Goal: Task Accomplishment & Management: Use online tool/utility

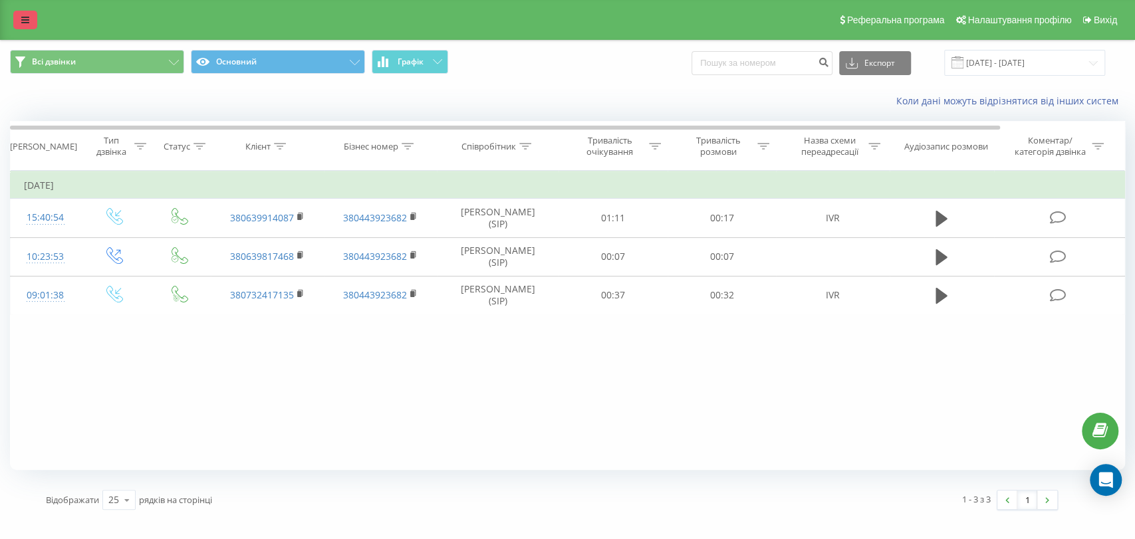
click at [27, 19] on icon at bounding box center [25, 19] width 8 height 9
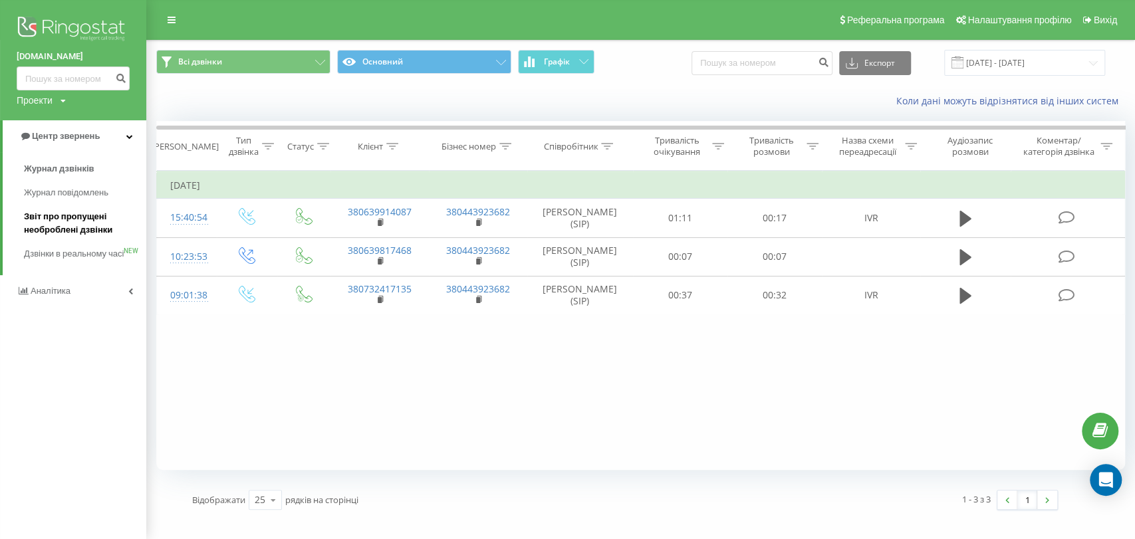
click at [68, 222] on span "Звіт про пропущені необроблені дзвінки" at bounding box center [82, 223] width 116 height 27
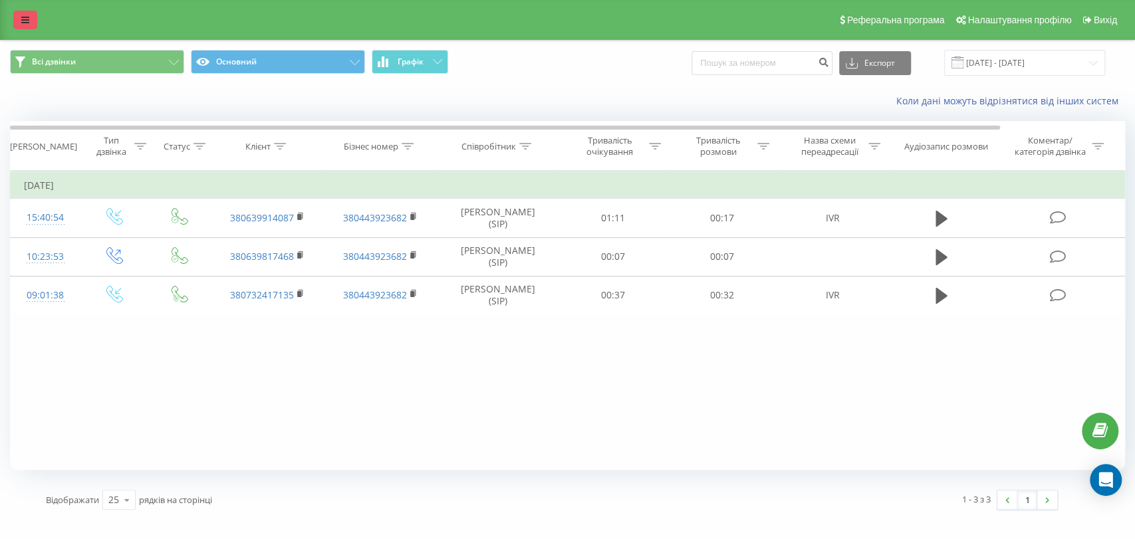
drag, startPoint x: 33, startPoint y: 25, endPoint x: 29, endPoint y: 19, distance: 6.8
click at [33, 25] on link at bounding box center [25, 20] width 24 height 19
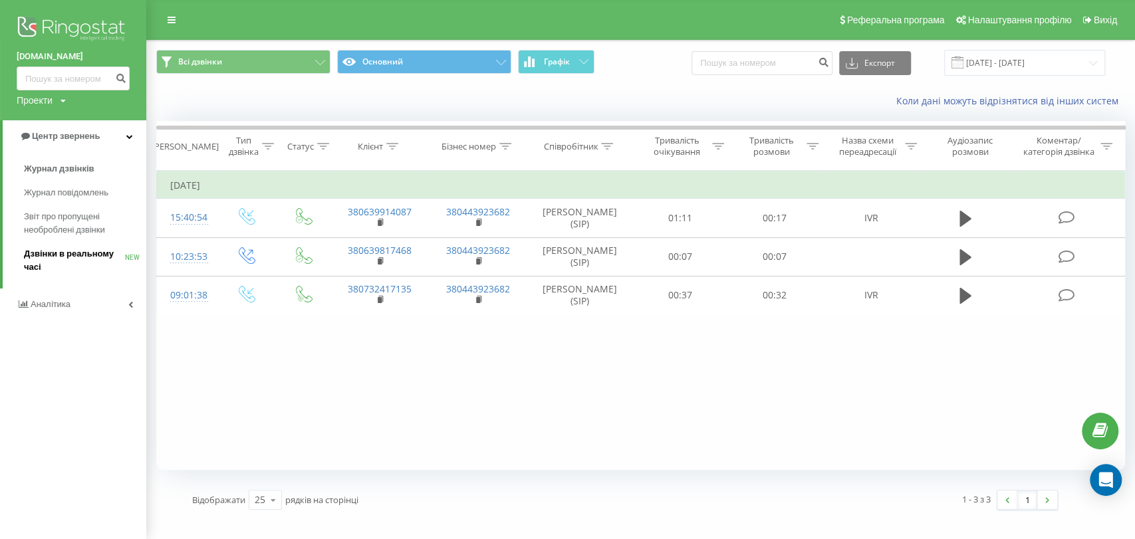
click at [72, 255] on span "Дзвінки в реальному часі" at bounding box center [74, 260] width 101 height 27
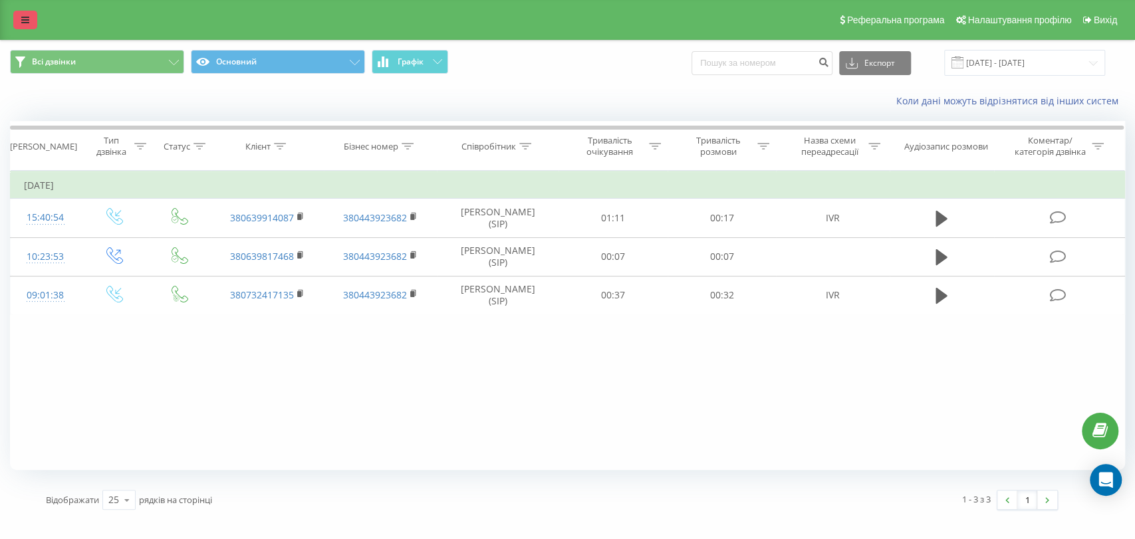
click at [29, 18] on link at bounding box center [25, 20] width 24 height 19
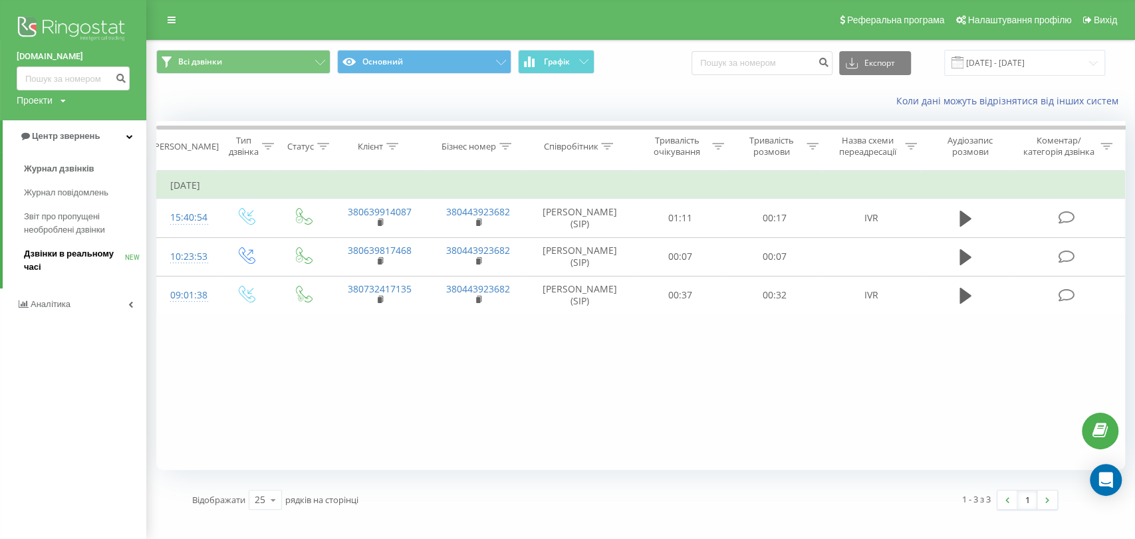
click at [66, 251] on span "Дзвінки в реальному часі" at bounding box center [74, 260] width 101 height 27
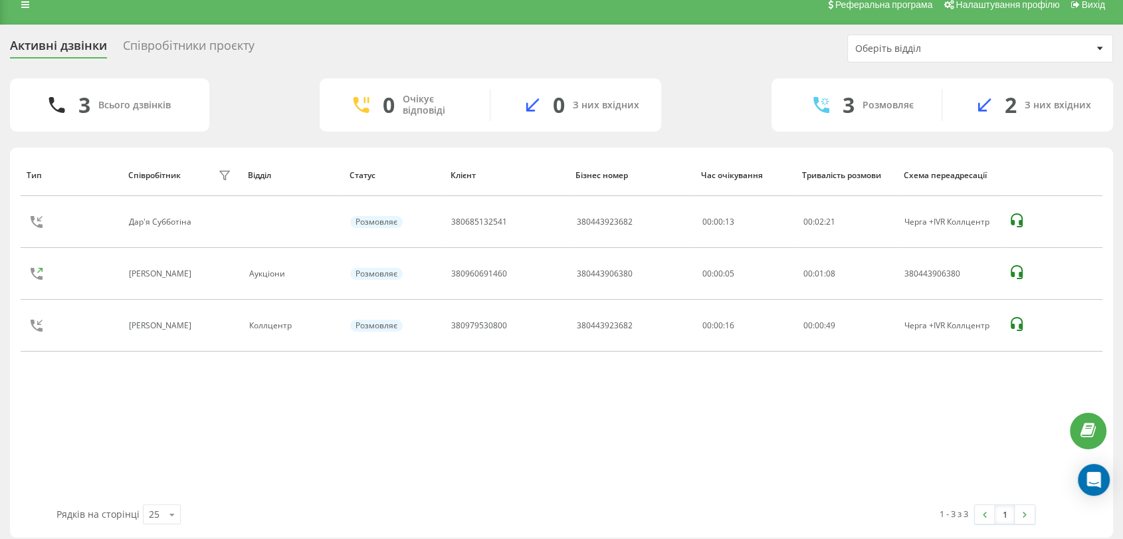
scroll to position [24, 0]
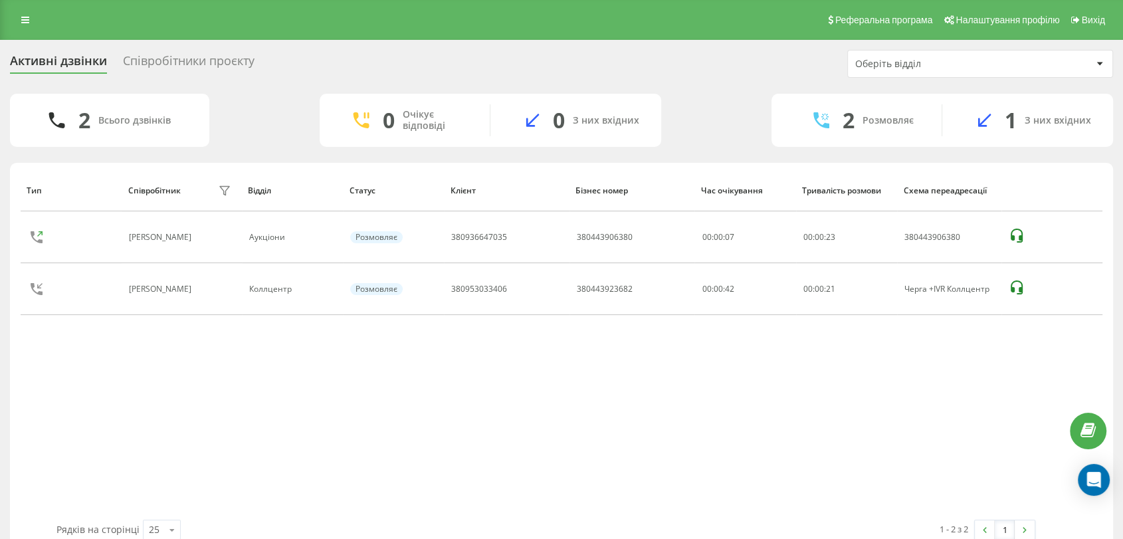
click at [170, 63] on div "Співробітники проєкту" at bounding box center [189, 64] width 132 height 21
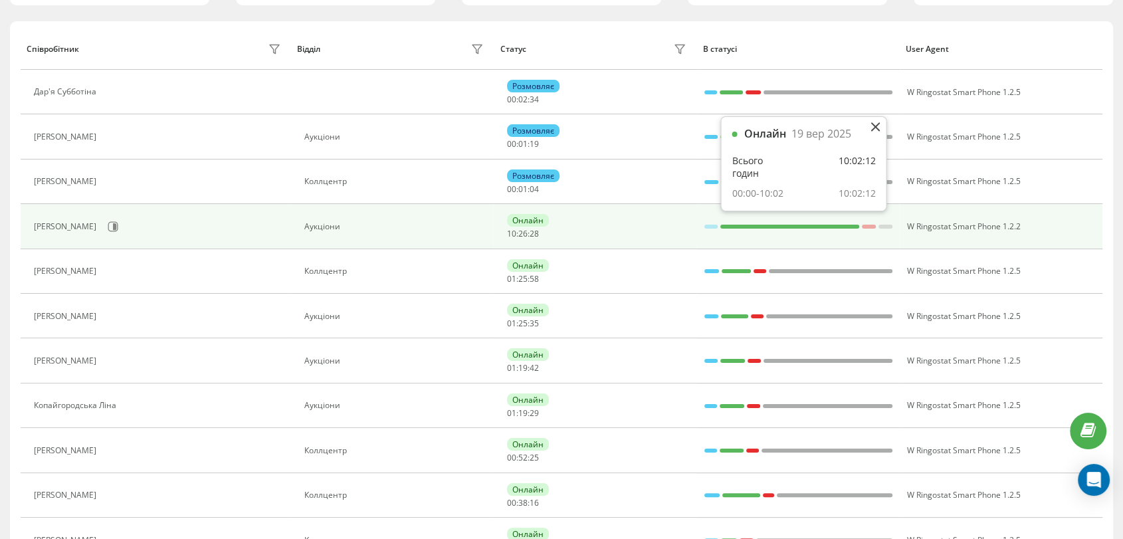
scroll to position [148, 0]
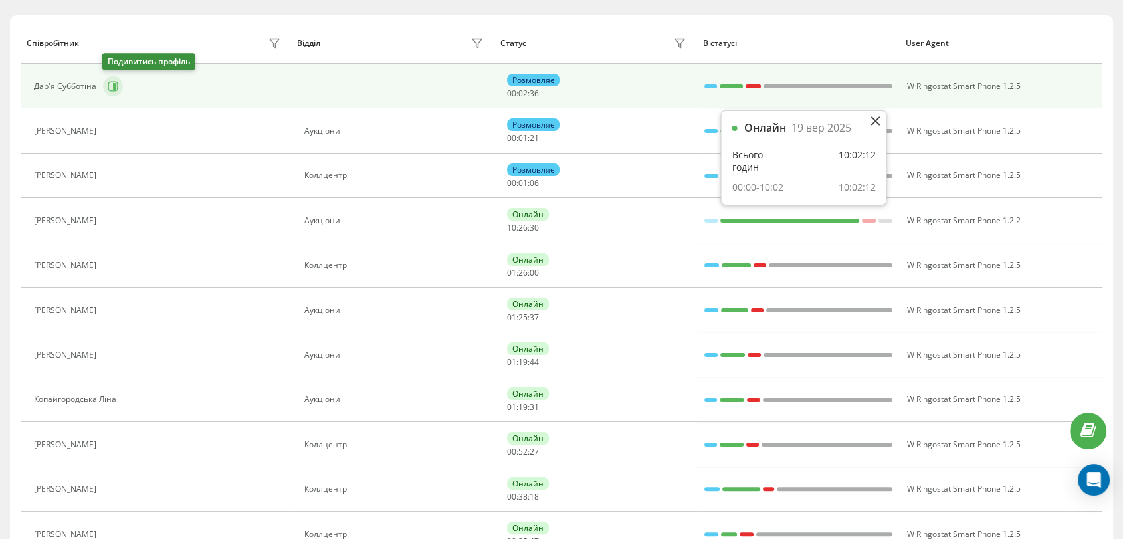
click at [113, 87] on icon at bounding box center [114, 86] width 3 height 7
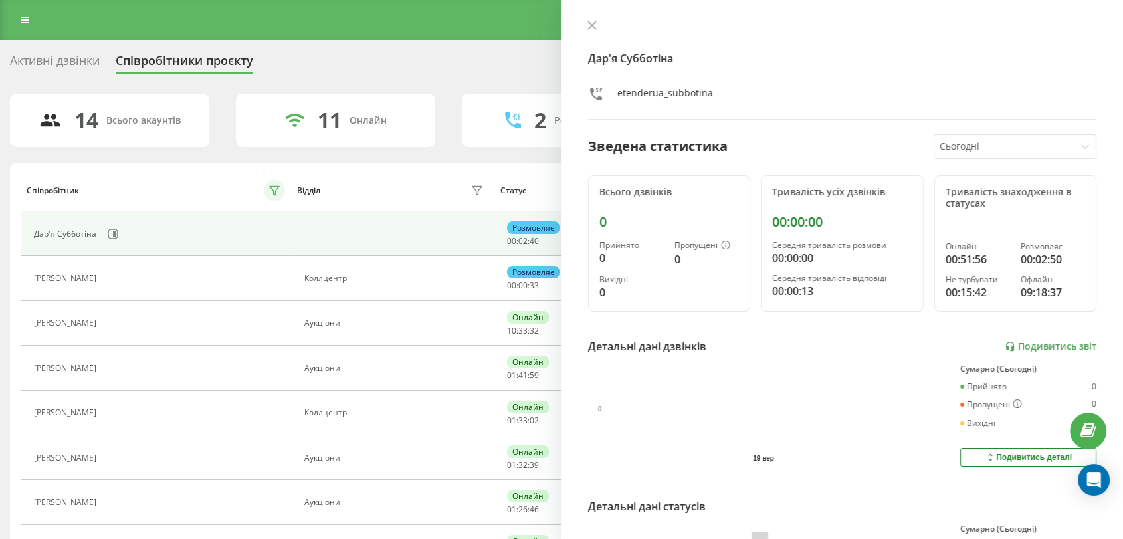
click at [274, 192] on icon at bounding box center [274, 190] width 11 height 11
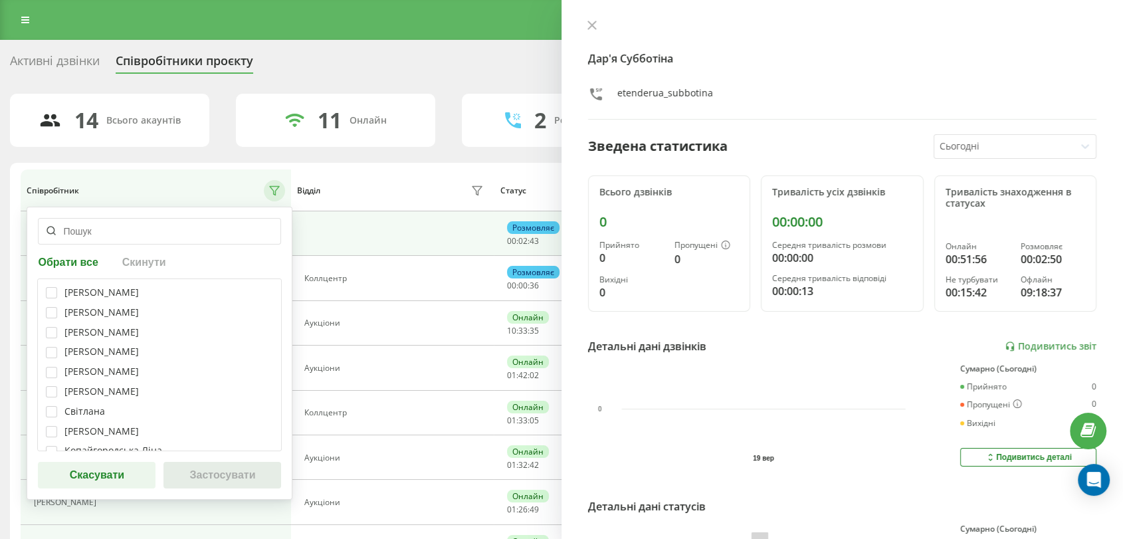
click at [85, 288] on div "Телеуця Марія" at bounding box center [101, 292] width 74 height 11
click at [47, 287] on label at bounding box center [51, 287] width 11 height 0
checkbox input "true"
click at [48, 307] on label at bounding box center [51, 307] width 11 height 0
checkbox input "true"
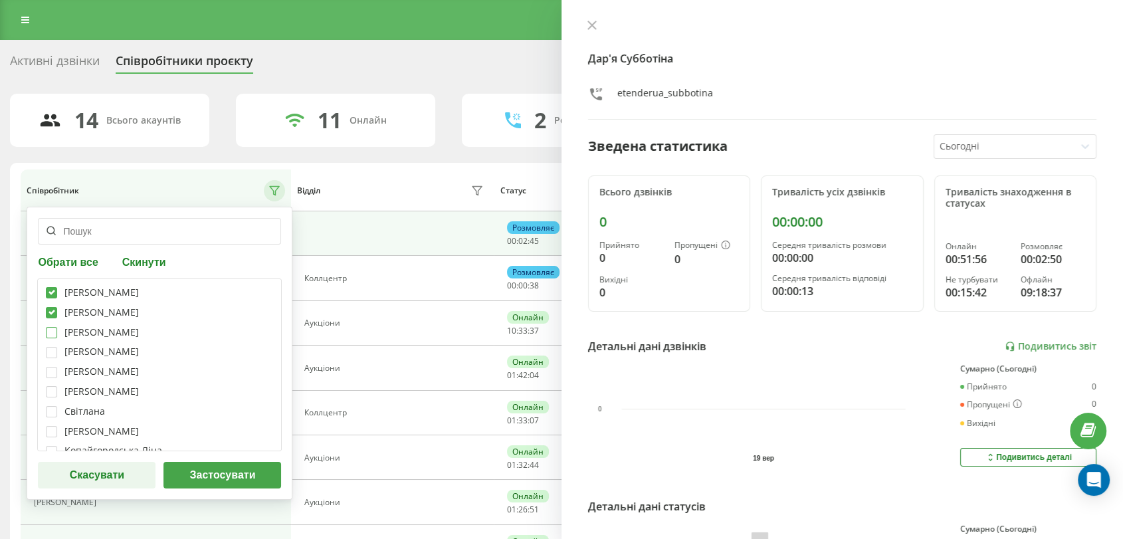
click at [55, 327] on label at bounding box center [51, 327] width 11 height 0
checkbox input "true"
click at [51, 347] on label at bounding box center [51, 347] width 11 height 0
checkbox input "true"
click at [48, 364] on div "Телеуця Марія Кристина Базан Марія Сперкач Ксенія Карамишева Владислава Прохоре…" at bounding box center [159, 365] width 245 height 173
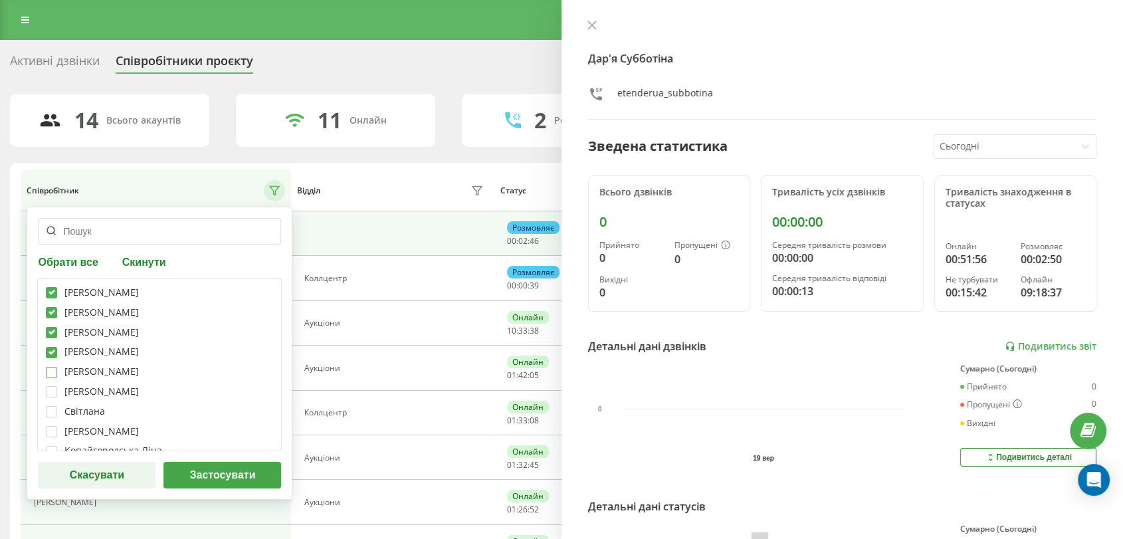
click at [48, 367] on label at bounding box center [51, 367] width 11 height 0
checkbox input "true"
click at [55, 386] on label at bounding box center [51, 386] width 11 height 0
checkbox input "true"
click at [53, 406] on label at bounding box center [51, 406] width 11 height 0
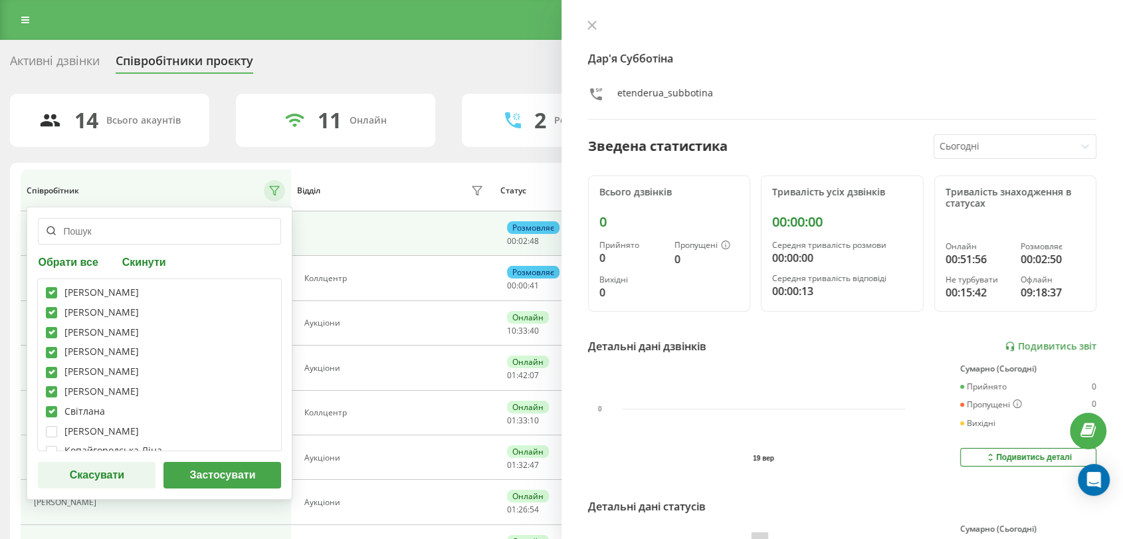
checkbox input "true"
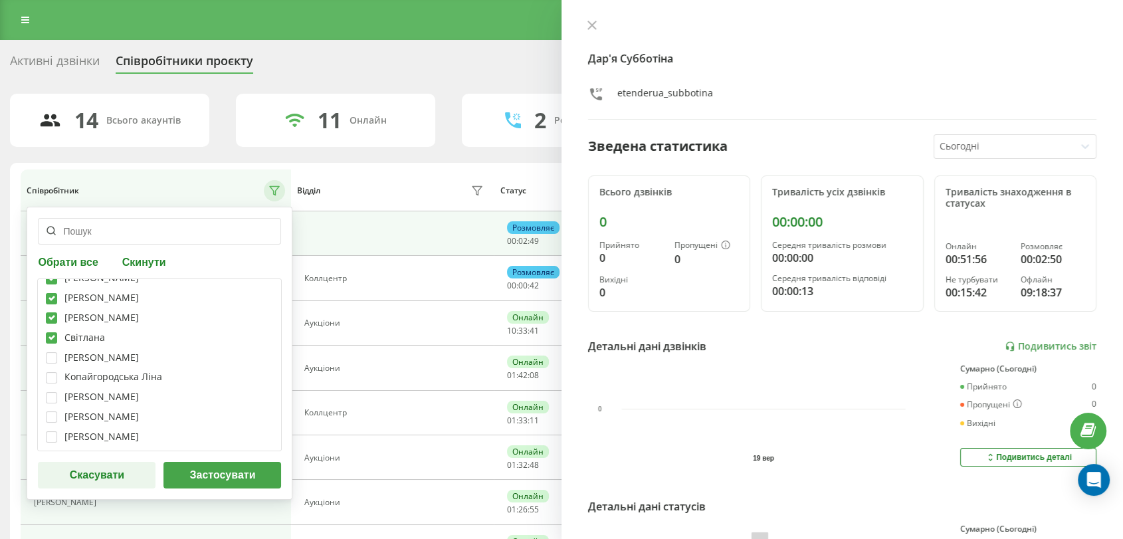
scroll to position [124, 0]
click at [52, 432] on label at bounding box center [51, 432] width 11 height 0
checkbox input "true"
click at [215, 473] on button "Застосувати" at bounding box center [223, 475] width 118 height 27
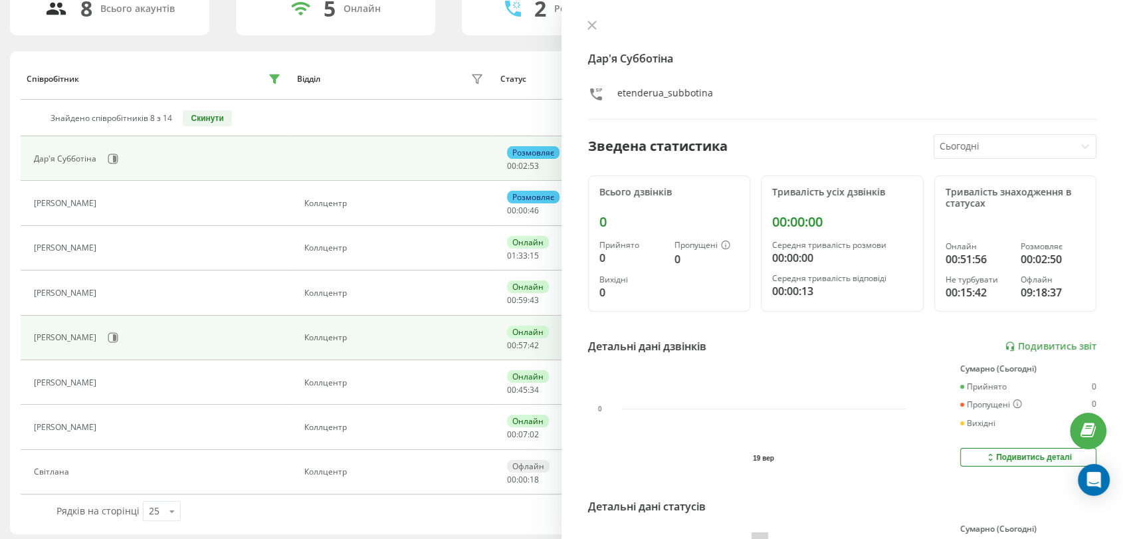
scroll to position [116, 0]
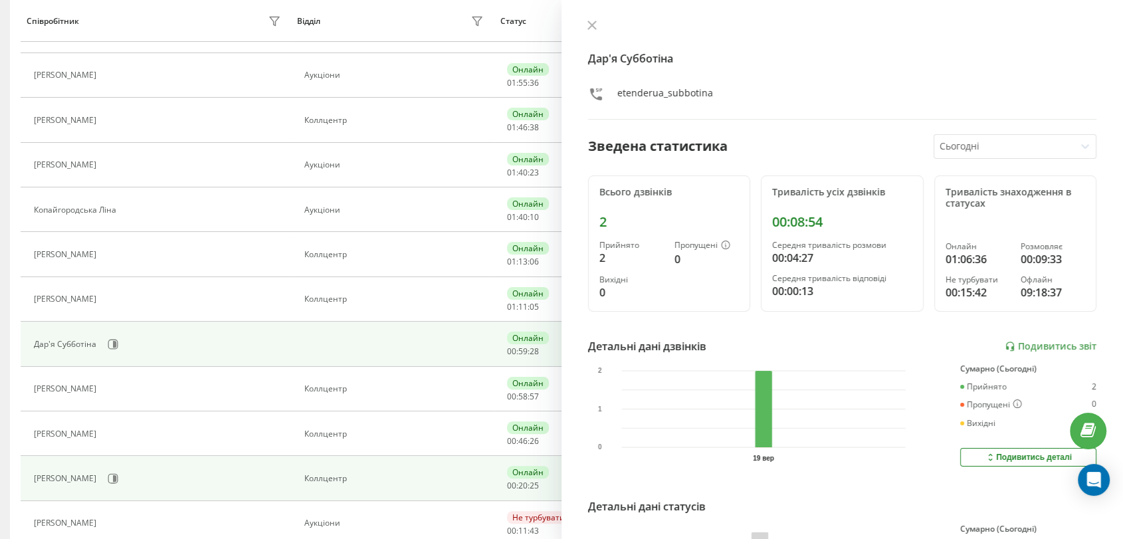
scroll to position [203, 0]
